Goal: Task Accomplishment & Management: Use online tool/utility

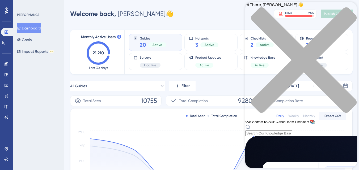
scroll to position [263, 0]
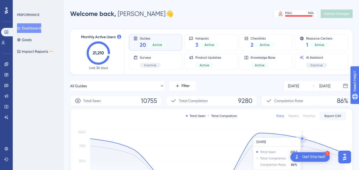
scroll to position [0, 0]
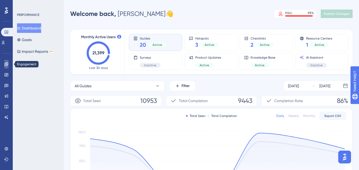
click at [5, 67] on link at bounding box center [6, 64] width 4 height 9
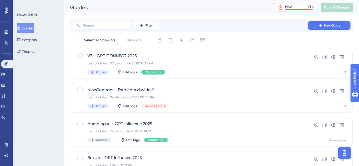
click at [24, 32] on button "Guides" at bounding box center [25, 28] width 17 height 10
click at [9, 36] on link at bounding box center [6, 32] width 4 height 9
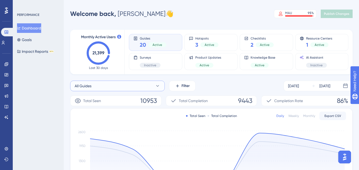
click at [113, 87] on button "All Guides" at bounding box center [117, 86] width 95 height 11
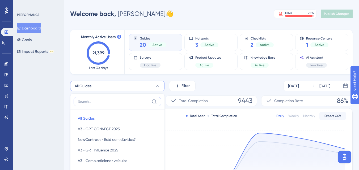
scroll to position [34, 0]
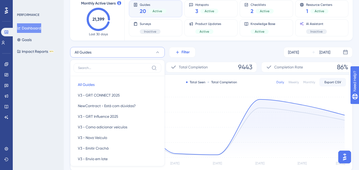
click at [175, 50] on button "Filter" at bounding box center [182, 52] width 27 height 11
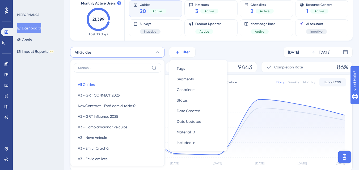
scroll to position [54, 0]
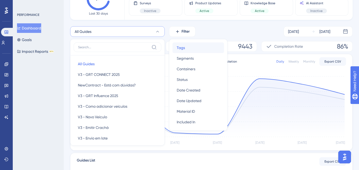
click at [190, 53] on div "Tags Tags" at bounding box center [198, 48] width 43 height 11
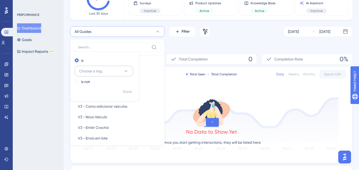
click at [104, 72] on button "Choose a tag" at bounding box center [104, 71] width 58 height 11
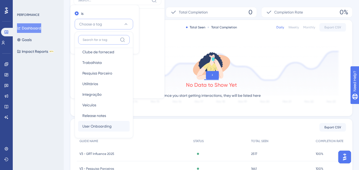
scroll to position [128, 0]
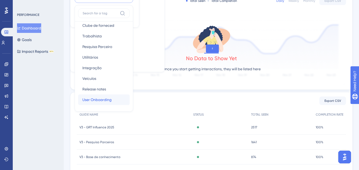
click at [99, 103] on div "User Onboarding User Onboarding" at bounding box center [103, 100] width 43 height 11
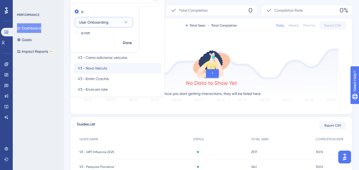
scroll to position [94, 0]
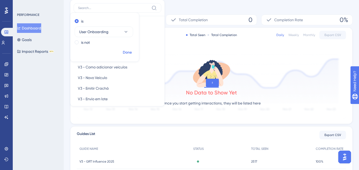
click at [128, 54] on span "Done" at bounding box center [127, 52] width 9 height 6
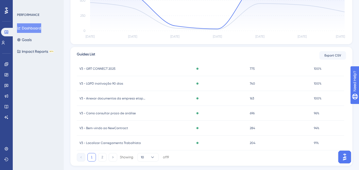
scroll to position [79, 0]
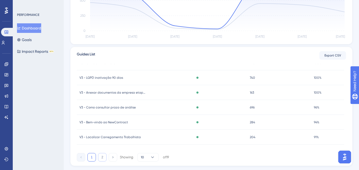
click at [101, 155] on button "2" at bounding box center [102, 157] width 9 height 9
click at [87, 74] on div "V3 - Incluir Colaboradores V3 - Incluir Colaboradores" at bounding box center [133, 77] width 113 height 15
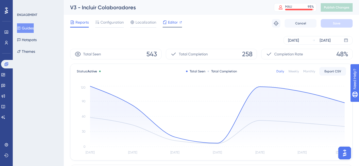
click at [163, 22] on icon at bounding box center [165, 22] width 4 height 4
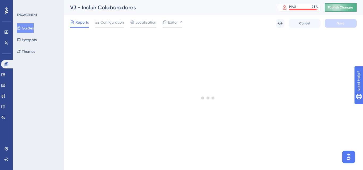
click at [332, 10] on button "Publish Changes" at bounding box center [341, 7] width 32 height 9
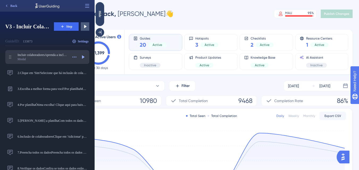
click at [42, 58] on div "Modal" at bounding box center [43, 59] width 51 height 4
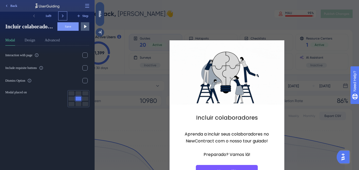
click at [61, 12] on button at bounding box center [62, 16] width 9 height 9
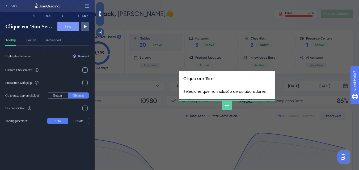
click at [61, 12] on button at bounding box center [62, 16] width 9 height 9
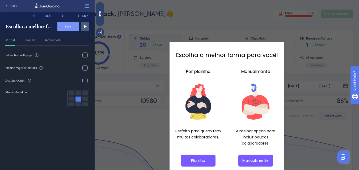
click at [61, 12] on button at bounding box center [62, 16] width 9 height 9
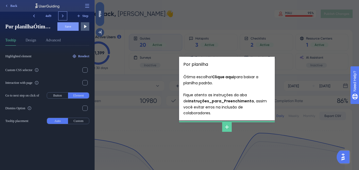
click at [61, 12] on button at bounding box center [62, 16] width 9 height 9
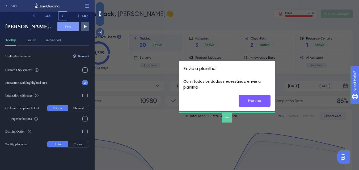
click at [61, 12] on button at bounding box center [62, 16] width 9 height 9
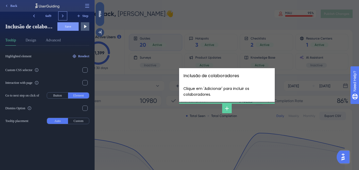
click at [61, 12] on button at bounding box center [62, 16] width 9 height 9
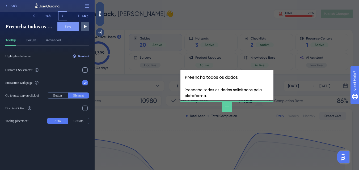
click at [61, 12] on button at bounding box center [62, 16] width 9 height 9
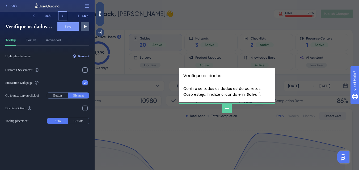
click at [61, 12] on button at bounding box center [62, 16] width 9 height 9
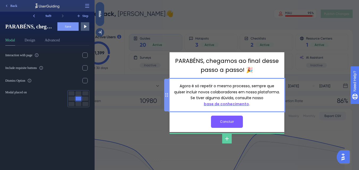
click at [229, 104] on div "Agora é só repetir o mesmo processo, sempre que quiser incluir novos colaborado…" at bounding box center [227, 95] width 106 height 24
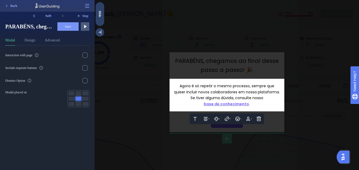
click at [229, 104] on span "base de conhecimento" at bounding box center [226, 104] width 45 height 5
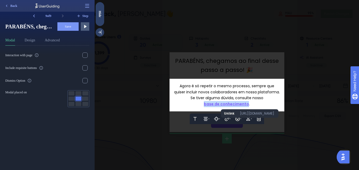
click at [229, 104] on span "base de conhecimento" at bounding box center [226, 104] width 45 height 5
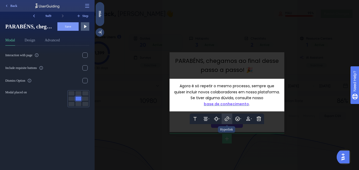
click at [228, 121] on icon at bounding box center [226, 118] width 5 height 5
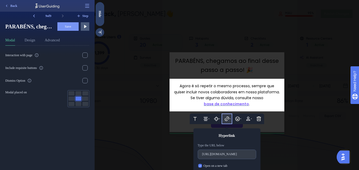
scroll to position [15, 0]
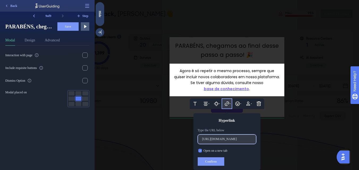
click at [222, 141] on input "[URL][DOMAIN_NAME]" at bounding box center [226, 140] width 49 height 4
click at [226, 138] on input "[URL][DOMAIN_NAME]" at bounding box center [226, 140] width 49 height 4
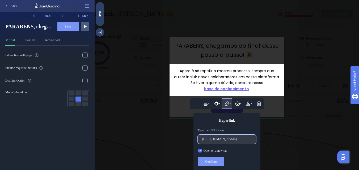
click at [226, 138] on input "[URL][DOMAIN_NAME]" at bounding box center [226, 140] width 49 height 4
click at [225, 138] on input "[URL][DOMAIN_NAME]" at bounding box center [226, 140] width 49 height 4
paste input "[DOMAIN_NAME][URL]"
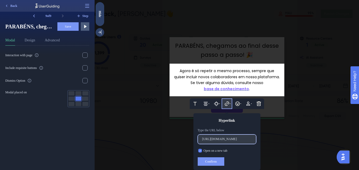
scroll to position [0, 18]
type input "[URL][DOMAIN_NAME]"
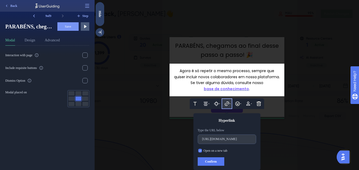
click at [211, 165] on button "Confirm" at bounding box center [211, 162] width 27 height 9
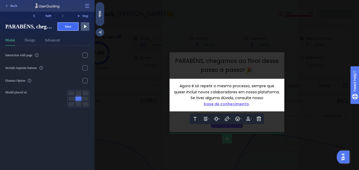
click at [67, 25] on span "Save" at bounding box center [68, 26] width 6 height 4
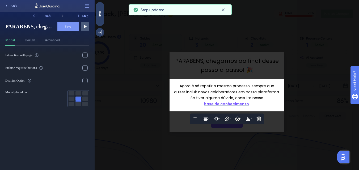
click at [12, 5] on span "Back" at bounding box center [13, 6] width 7 height 4
